Goal: Navigation & Orientation: Find specific page/section

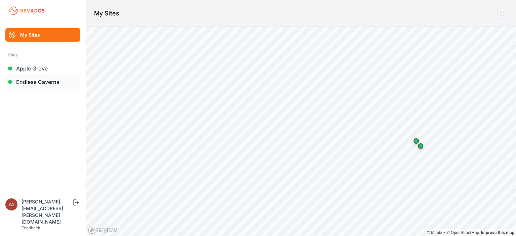
click at [29, 83] on link "Endless Caverns" at bounding box center [42, 81] width 75 height 13
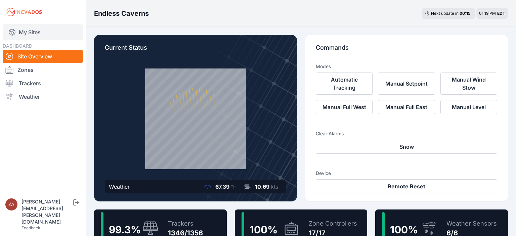
click at [31, 31] on link "My Sites" at bounding box center [43, 32] width 80 height 16
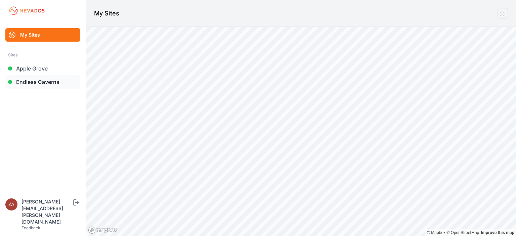
click at [46, 84] on link "Endless Caverns" at bounding box center [42, 81] width 75 height 13
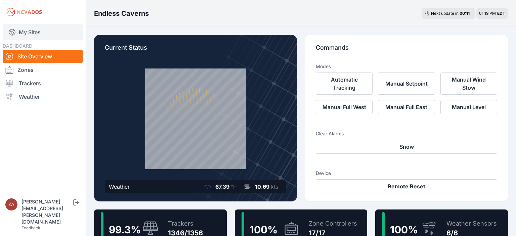
click at [26, 32] on link "My Sites" at bounding box center [43, 32] width 80 height 16
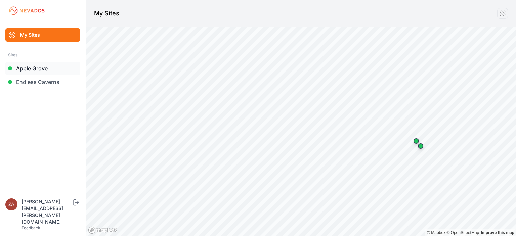
click at [35, 70] on link "Apple Grove" at bounding box center [42, 68] width 75 height 13
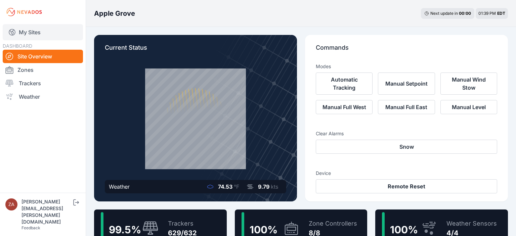
click at [36, 31] on link "My Sites" at bounding box center [43, 32] width 80 height 16
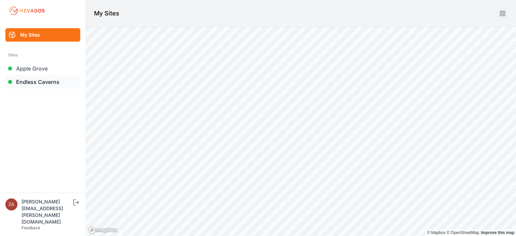
click at [39, 83] on link "Endless Caverns" at bounding box center [42, 81] width 75 height 13
